Goal: Task Accomplishment & Management: Manage account settings

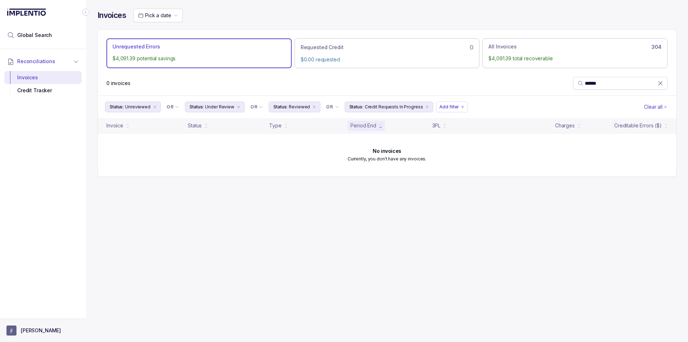
click at [34, 334] on p "[PERSON_NAME]" at bounding box center [41, 330] width 40 height 7
click at [37, 314] on p "Logout" at bounding box center [48, 314] width 60 height 7
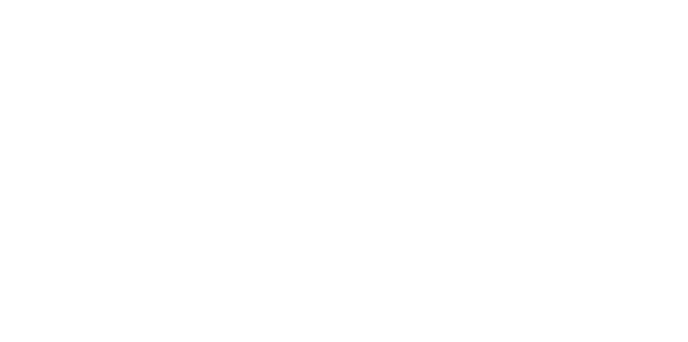
click at [39, 0] on html at bounding box center [344, 0] width 688 height 0
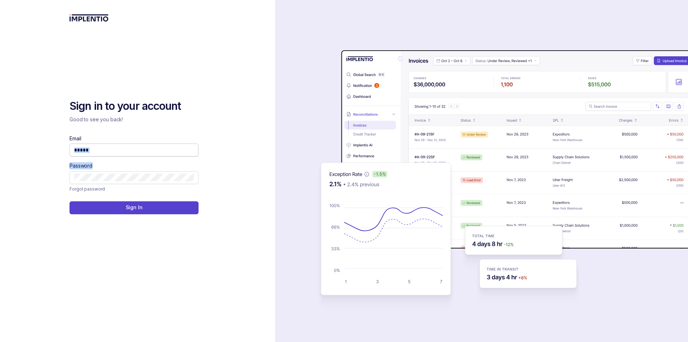
drag, startPoint x: 93, startPoint y: 159, endPoint x: 102, endPoint y: 153, distance: 10.8
click at [94, 158] on div "Email Password" at bounding box center [134, 159] width 129 height 49
click at [106, 149] on input "Email" at bounding box center [134, 149] width 120 height 7
click at [115, 151] on input "Email" at bounding box center [134, 149] width 120 height 7
type input "**********"
